Goal: Navigation & Orientation: Go to known website

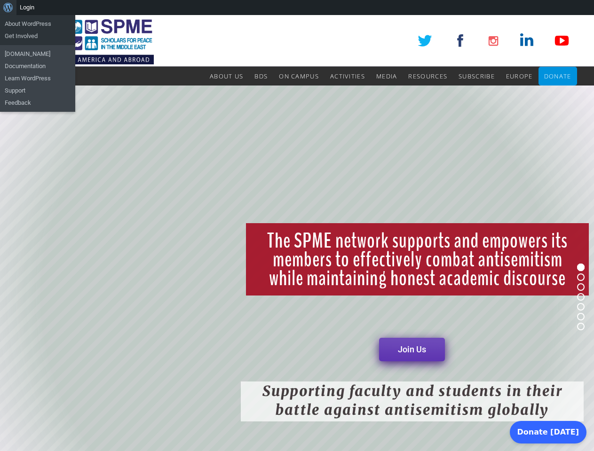
click at [297, 233] on rs-layer "The SPME network supports and empowers its members to effectively combat antise…" at bounding box center [417, 259] width 343 height 72
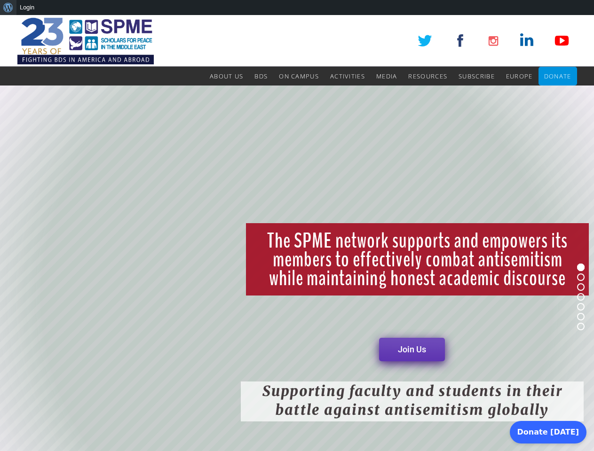
click at [297, 8] on div "About WordPress About WordPress Get Involved WordPress.org Documentation Learn …" at bounding box center [297, 7] width 594 height 15
click at [297, 233] on rs-layer "The SPME network supports and empowers its members to effectively combat antise…" at bounding box center [417, 259] width 343 height 72
click at [297, 268] on rs-layer "The SPME network supports and empowers its members to effectively combat antise…" at bounding box center [417, 259] width 343 height 72
